Goal: Information Seeking & Learning: Check status

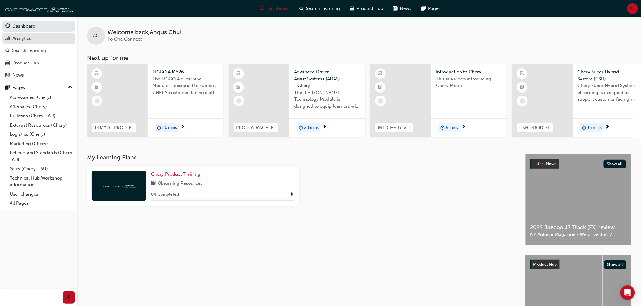
click at [43, 41] on div "Analytics" at bounding box center [38, 39] width 66 height 8
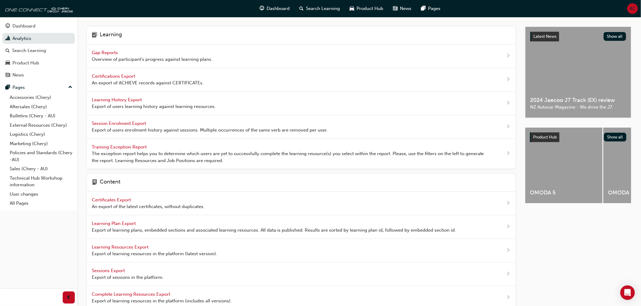
click at [113, 53] on span "Gap Reports" at bounding box center [105, 52] width 27 height 5
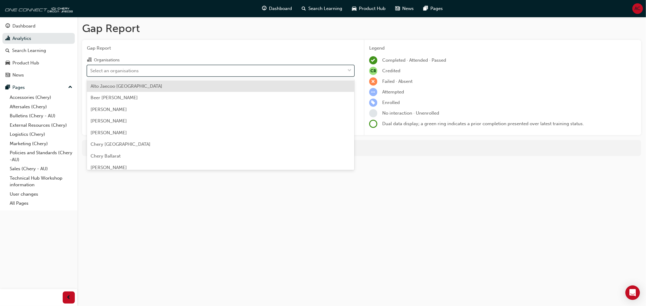
click at [159, 70] on div "Select an organisations" at bounding box center [216, 70] width 258 height 11
click at [91, 70] on input "Organisations option Alto Jaecoo [GEOGRAPHIC_DATA] focused, 1 of 154. 154 resul…" at bounding box center [90, 70] width 1 height 5
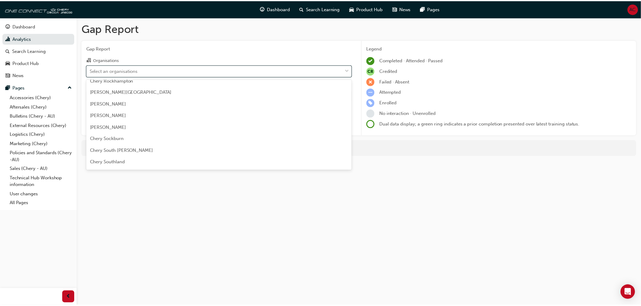
scroll to position [883, 0]
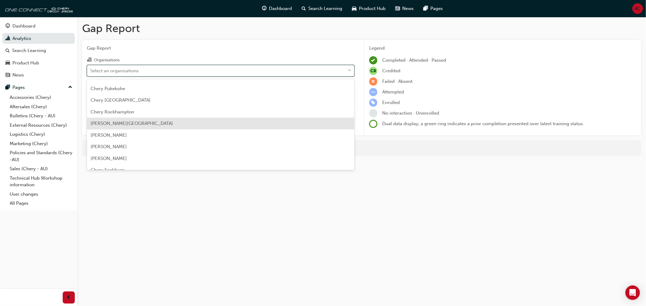
click at [158, 123] on div "[PERSON_NAME][GEOGRAPHIC_DATA]" at bounding box center [220, 124] width 267 height 12
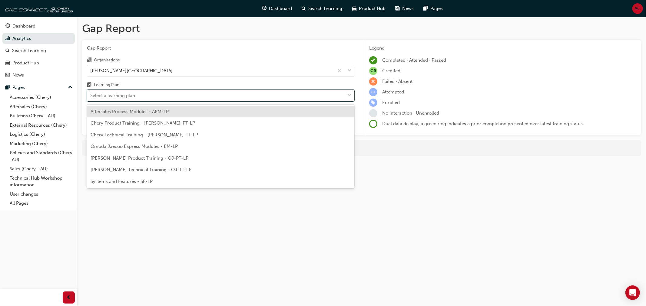
click at [180, 96] on div "Select a learning plan" at bounding box center [216, 96] width 258 height 11
click at [91, 96] on input "Learning Plan option Aftersales Process Modules - APM-LP focused, 1 of 7. 7 res…" at bounding box center [90, 95] width 1 height 5
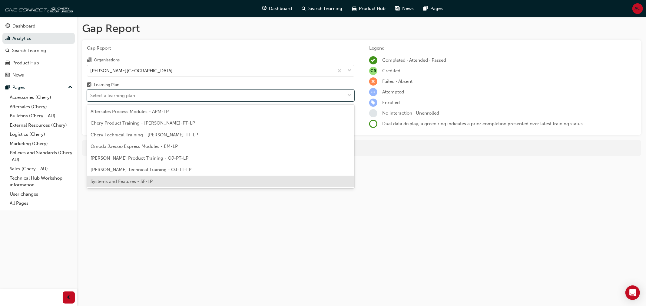
click at [179, 180] on div "Systems and Features - SF-LP" at bounding box center [220, 182] width 267 height 12
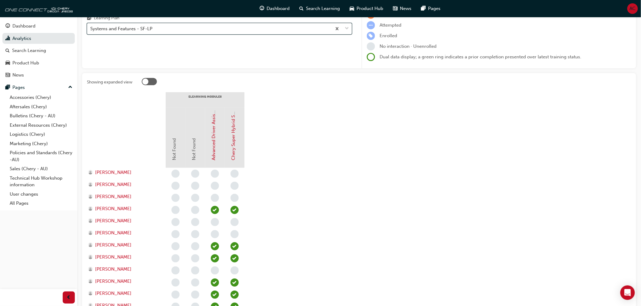
scroll to position [67, 0]
click at [125, 171] on span "[PERSON_NAME]" at bounding box center [113, 172] width 36 height 7
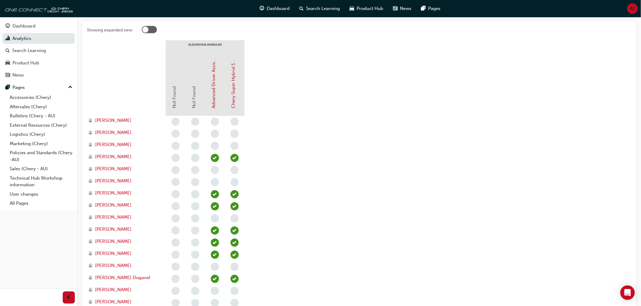
scroll to position [134, 0]
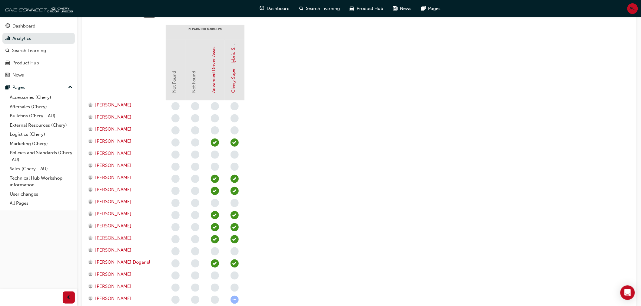
click at [120, 237] on span "[PERSON_NAME]" at bounding box center [113, 238] width 36 height 7
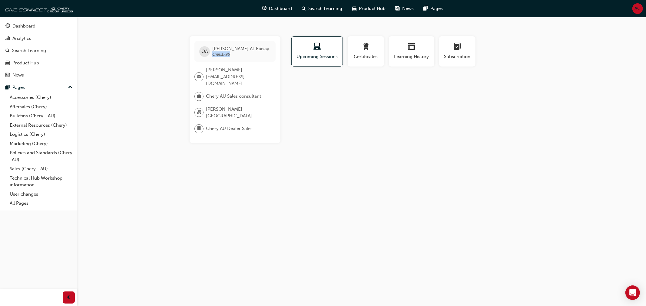
drag, startPoint x: 232, startPoint y: 54, endPoint x: 213, endPoint y: 54, distance: 19.1
click at [213, 54] on span "[PERSON_NAME] chau1798" at bounding box center [240, 51] width 57 height 11
copy span "chau1798"
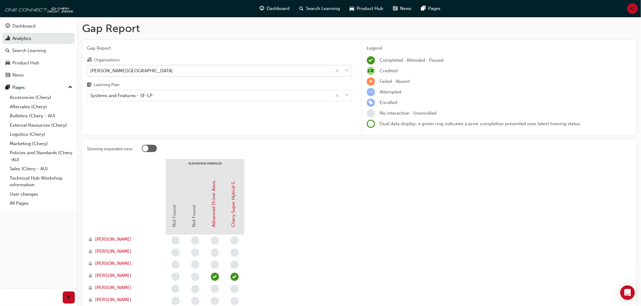
click at [230, 73] on div "[PERSON_NAME][GEOGRAPHIC_DATA]" at bounding box center [209, 70] width 244 height 11
click at [91, 73] on input "Organisations [PERSON_NAME][GEOGRAPHIC_DATA]" at bounding box center [90, 70] width 1 height 5
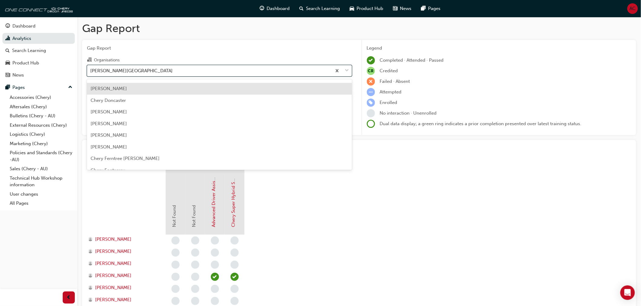
scroll to position [322, 0]
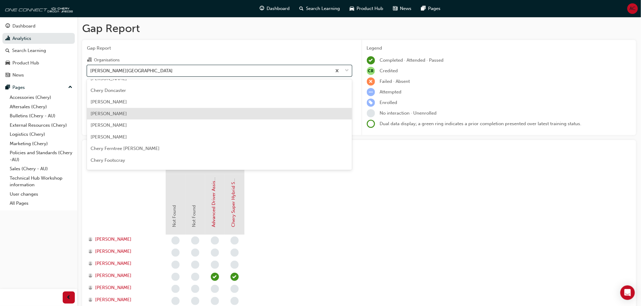
click at [140, 113] on div "[PERSON_NAME]" at bounding box center [219, 114] width 265 height 12
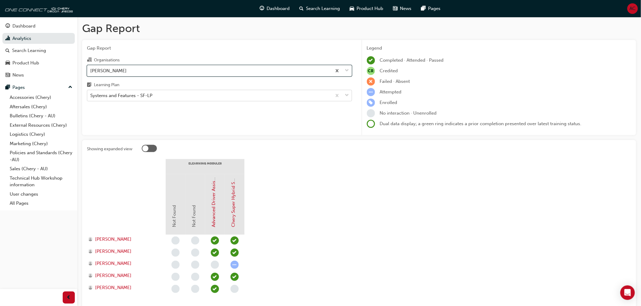
click at [261, 97] on div "Systems and Features - SF-LP" at bounding box center [209, 96] width 244 height 11
click at [91, 97] on input "Learning Plan Systems and Features - SF-LP" at bounding box center [90, 95] width 1 height 5
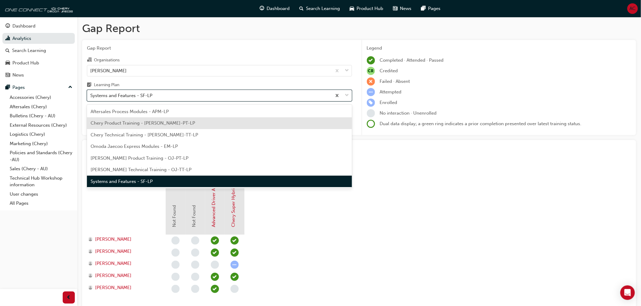
click at [227, 125] on div "Chery Product Training - [PERSON_NAME]-PT-LP" at bounding box center [219, 123] width 265 height 12
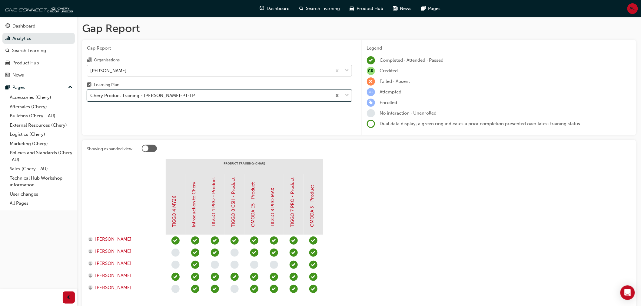
click at [252, 73] on div "[PERSON_NAME]" at bounding box center [209, 70] width 244 height 11
click at [91, 73] on input "Organisations [PERSON_NAME]" at bounding box center [90, 70] width 1 height 5
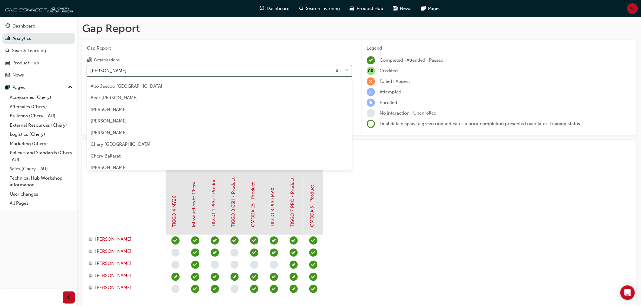
scroll to position [275, 0]
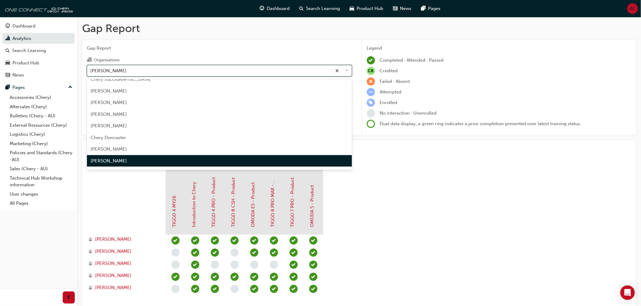
click at [252, 73] on div "[PERSON_NAME]" at bounding box center [209, 70] width 244 height 11
click at [91, 73] on input "Organisations option [PERSON_NAME], selected. option [PERSON_NAME] focused, 31 …" at bounding box center [90, 70] width 1 height 5
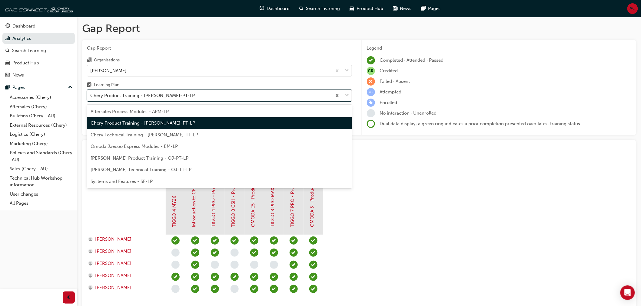
click at [278, 97] on div "Chery Product Training - [PERSON_NAME]-PT-LP" at bounding box center [209, 96] width 244 height 11
click at [91, 97] on input "Learning Plan option Chery Product Training - [PERSON_NAME]-PT-LP, selected. op…" at bounding box center [90, 95] width 1 height 5
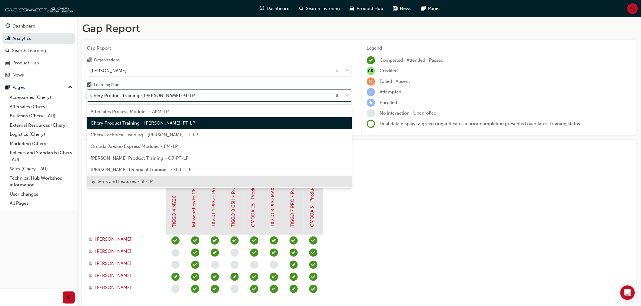
click at [192, 180] on div "Systems and Features - SF-LP" at bounding box center [219, 182] width 265 height 12
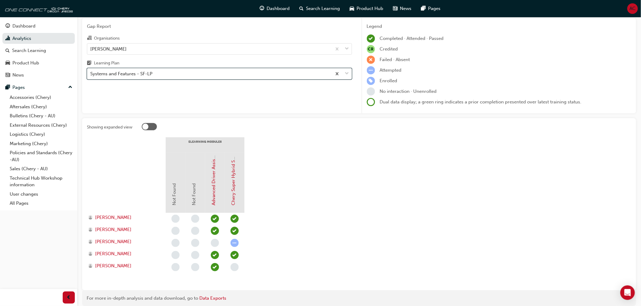
scroll to position [34, 0]
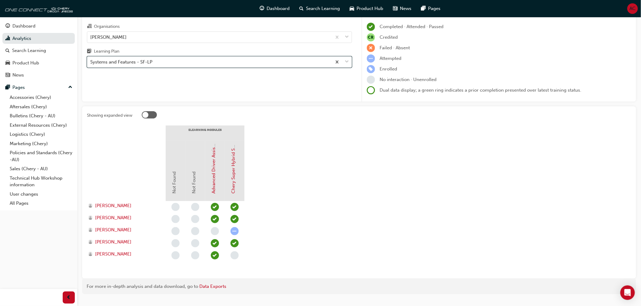
click at [152, 117] on div at bounding box center [149, 114] width 15 height 7
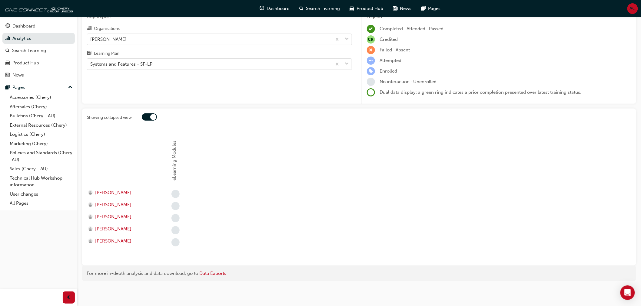
click at [152, 117] on div at bounding box center [153, 117] width 6 height 6
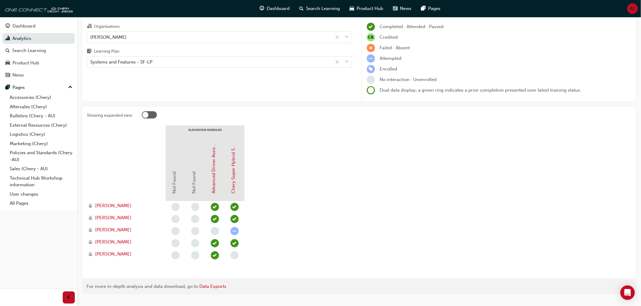
click at [152, 117] on div at bounding box center [149, 114] width 15 height 7
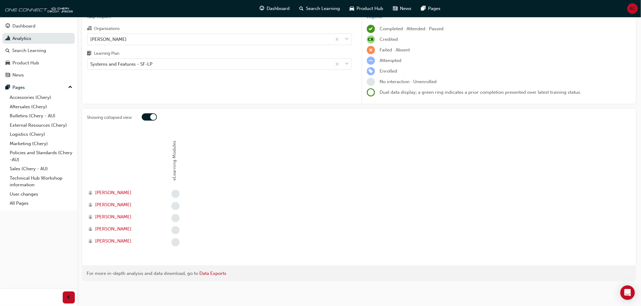
click at [152, 117] on div at bounding box center [153, 117] width 6 height 6
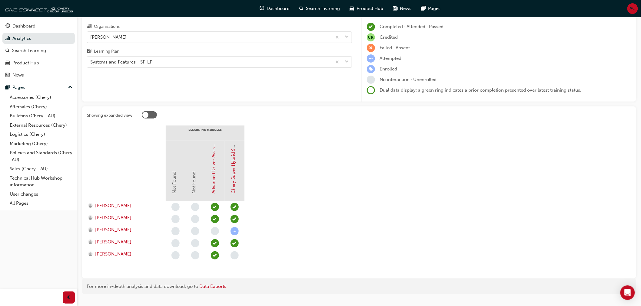
click at [152, 117] on div at bounding box center [149, 114] width 15 height 7
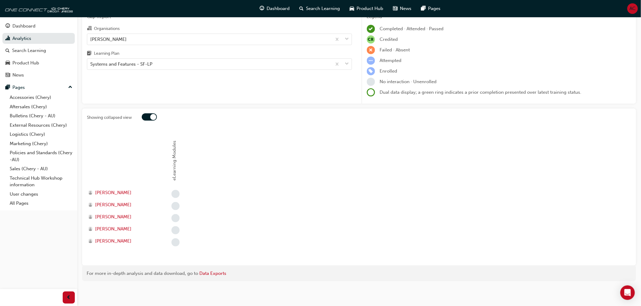
click at [152, 117] on div at bounding box center [153, 117] width 6 height 6
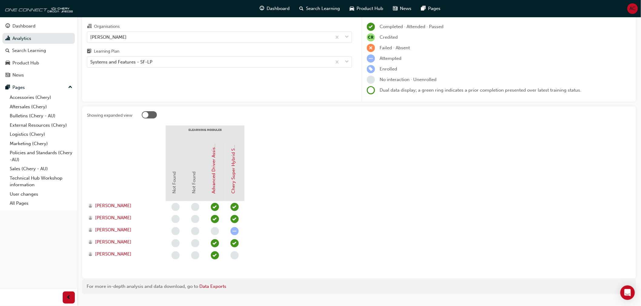
scroll to position [0, 0]
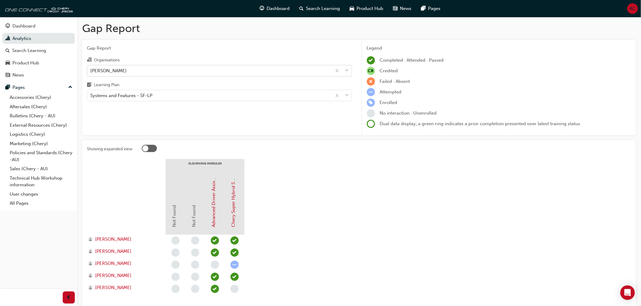
click at [178, 71] on div "[PERSON_NAME]" at bounding box center [209, 70] width 244 height 11
click at [91, 71] on input "Organisations [PERSON_NAME]" at bounding box center [90, 70] width 1 height 5
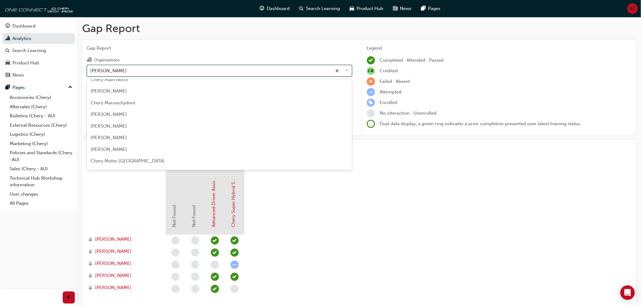
scroll to position [644, 0]
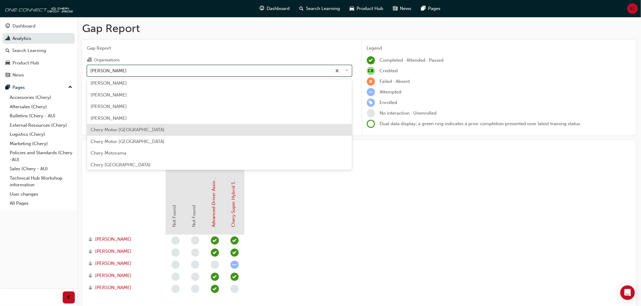
click at [168, 132] on div "Chery Motor [GEOGRAPHIC_DATA]" at bounding box center [219, 130] width 265 height 12
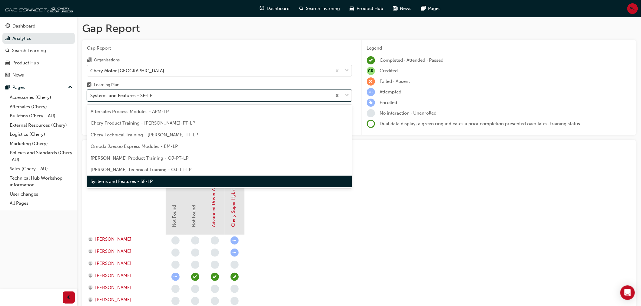
click at [217, 96] on div "Systems and Features - SF-LP" at bounding box center [209, 96] width 244 height 11
click at [91, 96] on input "Learning Plan option Systems and Features - SF-LP, selected. option Systems and…" at bounding box center [90, 95] width 1 height 5
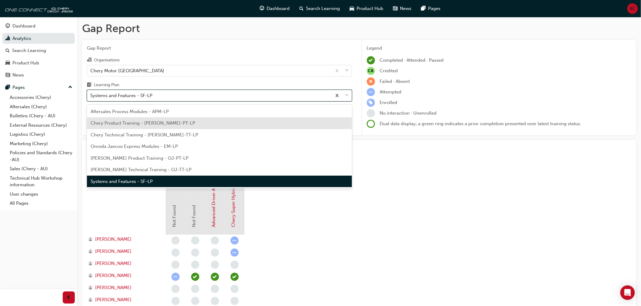
click at [216, 120] on div "Chery Product Training - [PERSON_NAME]-PT-LP" at bounding box center [219, 123] width 265 height 12
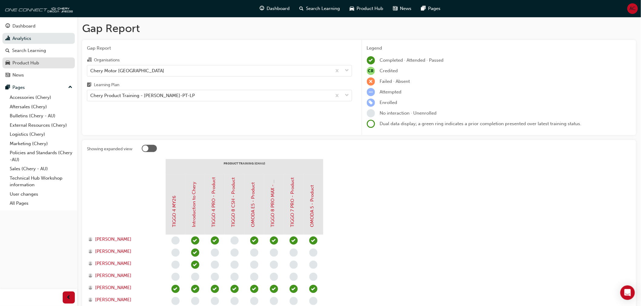
click at [40, 61] on div "Product Hub" at bounding box center [38, 63] width 66 height 8
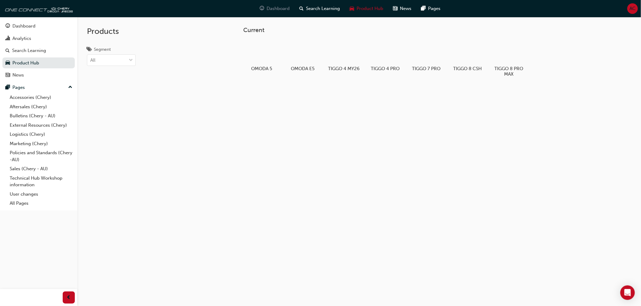
click at [273, 10] on span "Dashboard" at bounding box center [277, 8] width 23 height 7
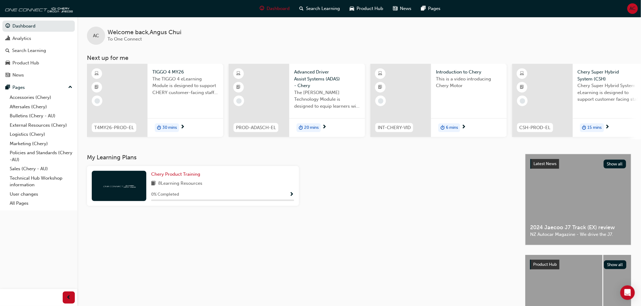
click at [289, 195] on span "Show Progress" at bounding box center [291, 194] width 5 height 5
